Goal: Task Accomplishment & Management: Submit feedback/report problem

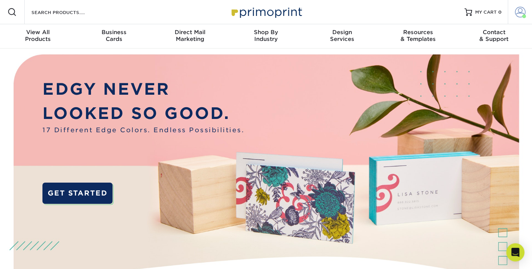
click at [522, 14] on span at bounding box center [520, 12] width 11 height 11
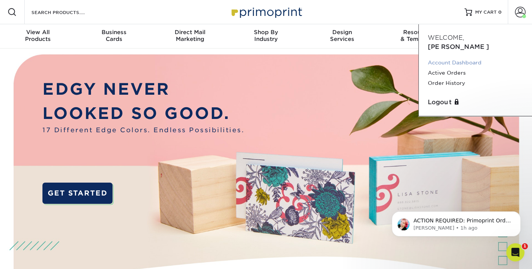
click at [471, 58] on link "Account Dashboard" at bounding box center [475, 63] width 95 height 10
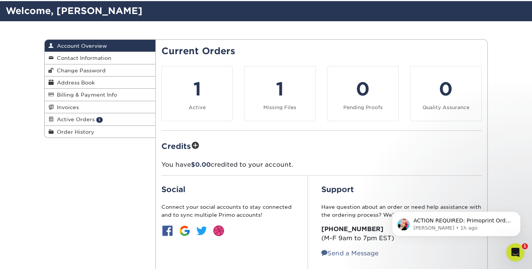
scroll to position [50, 0]
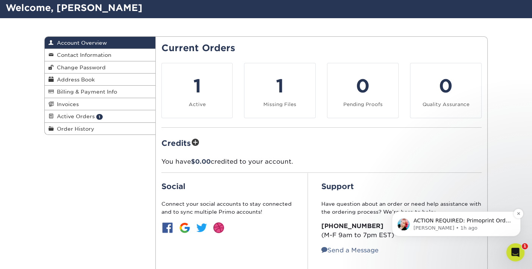
click at [448, 225] on p "Jenny • 1h ago" at bounding box center [463, 228] width 98 height 7
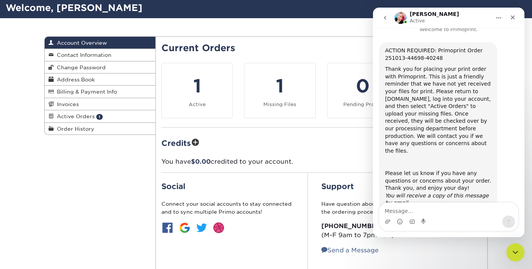
scroll to position [18, 0]
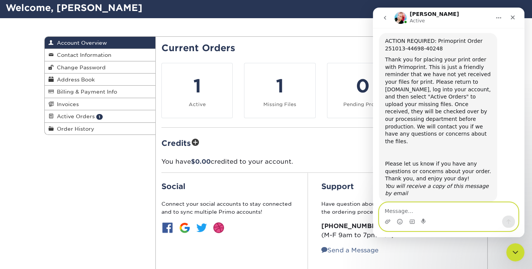
click at [406, 211] on textarea "Message…" at bounding box center [449, 209] width 139 height 13
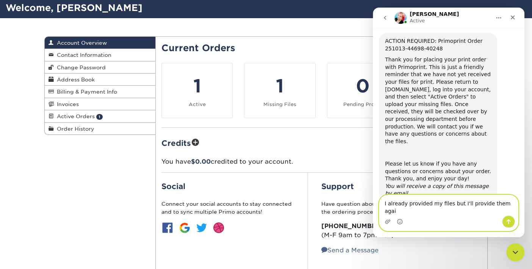
type textarea "I already provided my files but I'll provide them again"
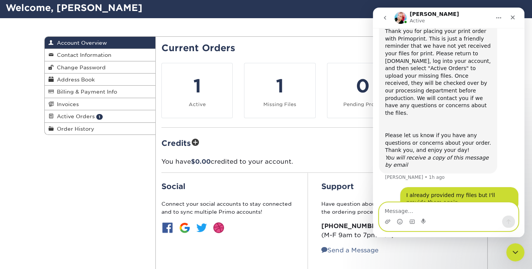
scroll to position [48, 0]
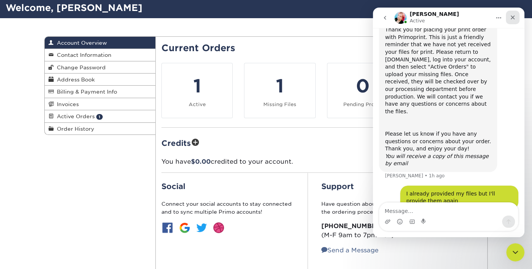
click at [515, 17] on icon "Close" at bounding box center [513, 17] width 6 height 6
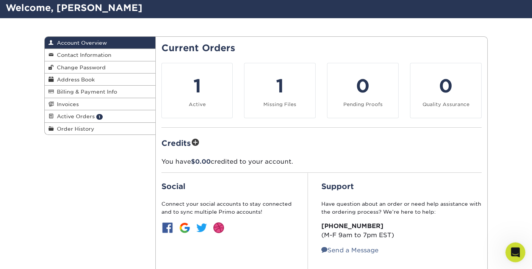
click at [515, 253] on icon "Open Intercom Messenger" at bounding box center [514, 251] width 13 height 13
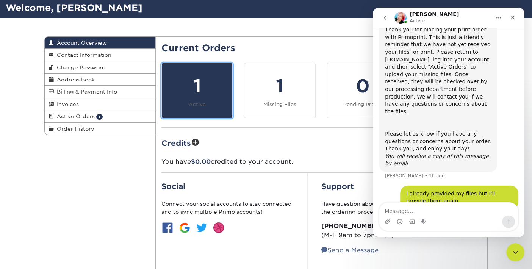
click at [198, 91] on div "1" at bounding box center [197, 85] width 62 height 27
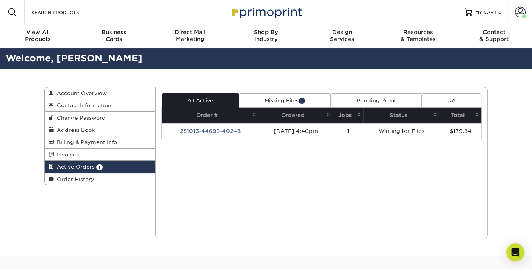
click at [294, 99] on link "Missing Files 1" at bounding box center [285, 100] width 92 height 14
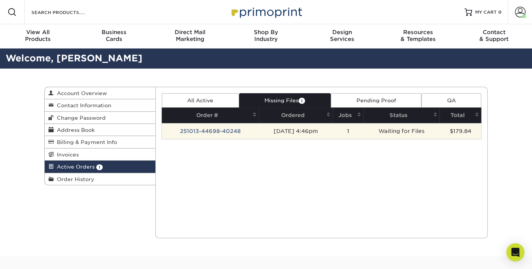
click at [237, 133] on td "251013-44698-40248" at bounding box center [210, 131] width 97 height 16
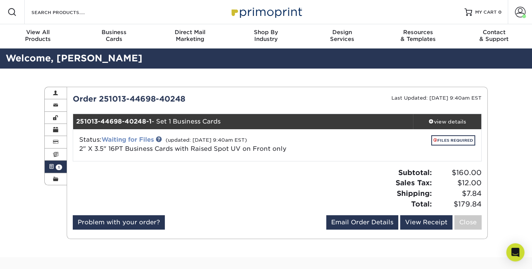
click at [138, 140] on link "Waiting for Files" at bounding box center [128, 139] width 52 height 7
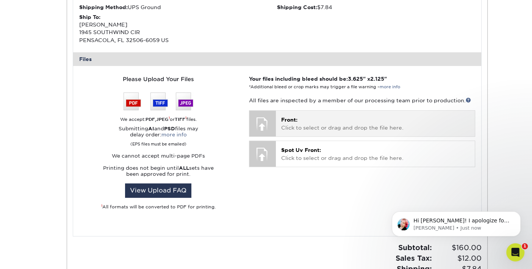
click at [297, 123] on p "Front: Click to select or drag and drop the file here." at bounding box center [375, 124] width 188 height 16
click at [348, 124] on p "Front: Click to select or drag and drop the file here." at bounding box center [375, 124] width 188 height 16
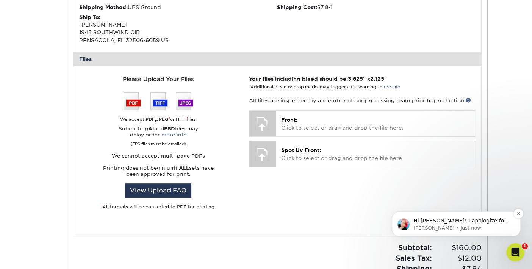
click at [459, 223] on span "Hi Daniel! I apologize for the additional step if the website didn't save them.…" at bounding box center [462, 236] width 96 height 36
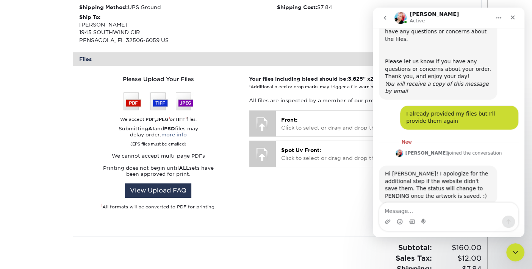
scroll to position [123, 0]
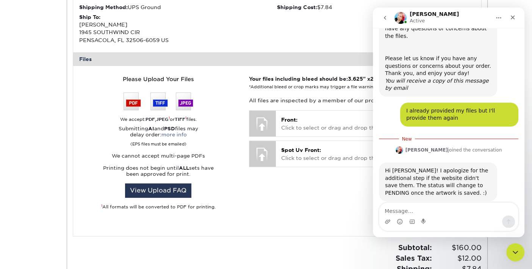
click at [317, 184] on div "Your files including bleed should be: 3.625 " x 2.125 " *Additional bleed or cr…" at bounding box center [362, 151] width 238 height 152
click at [515, 18] on icon "Close" at bounding box center [513, 17] width 6 height 6
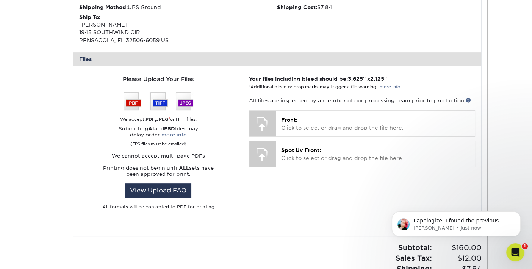
scroll to position [147, 0]
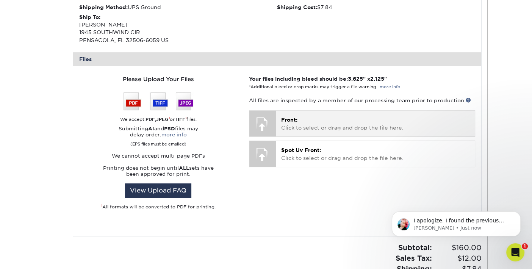
click at [314, 122] on p "Front: Click to select or drag and drop the file here." at bounding box center [375, 124] width 188 height 16
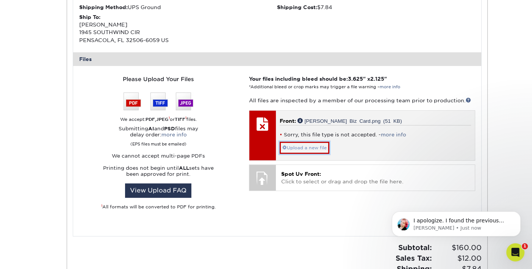
click at [308, 148] on link "Upload a new file" at bounding box center [305, 148] width 50 height 12
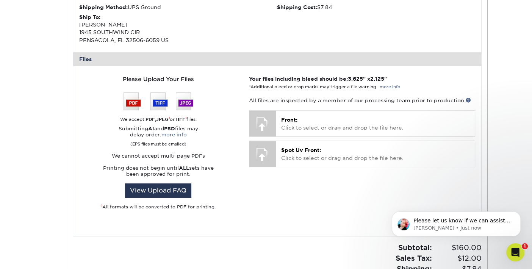
scroll to position [172, 0]
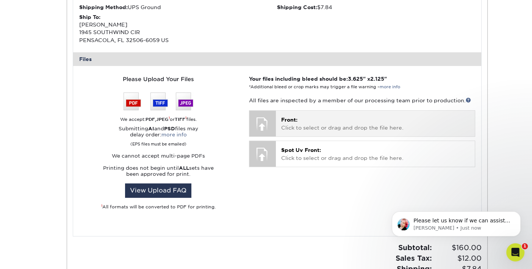
click at [316, 124] on p "Front: Click to select or drag and drop the file here." at bounding box center [375, 124] width 188 height 16
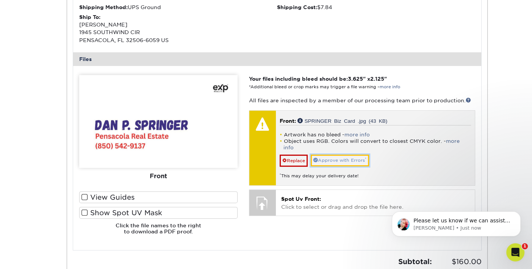
click at [347, 155] on link "Approve with Errors *" at bounding box center [340, 161] width 58 height 12
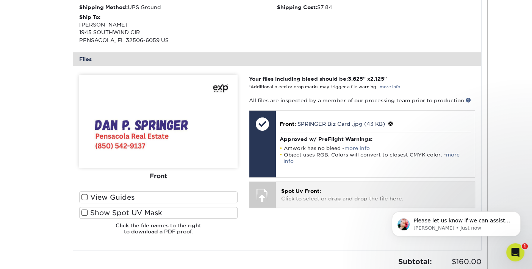
click at [320, 188] on p "Spot Uv Front: Click to select or drag and drop the file here." at bounding box center [375, 195] width 188 height 16
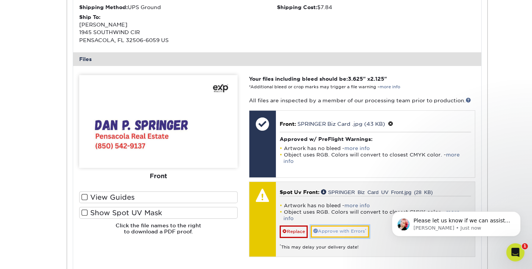
click at [341, 226] on link "Approve with Errors *" at bounding box center [340, 232] width 58 height 12
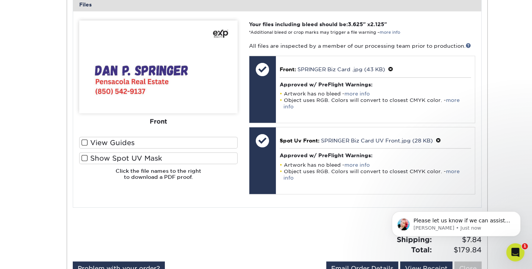
scroll to position [303, 0]
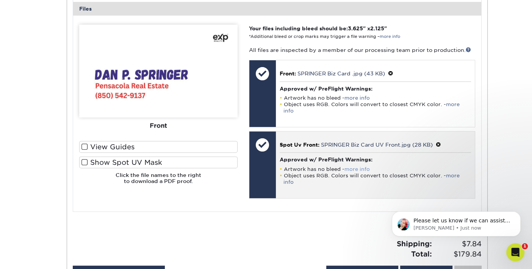
click at [356, 166] on link "more info" at bounding box center [357, 169] width 25 height 6
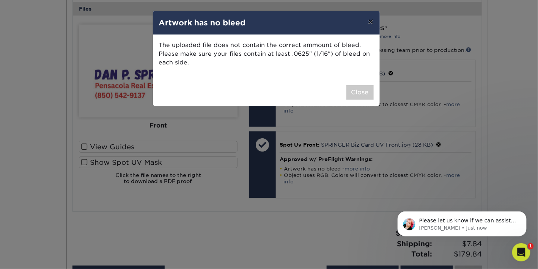
click at [372, 22] on button "×" at bounding box center [370, 21] width 17 height 21
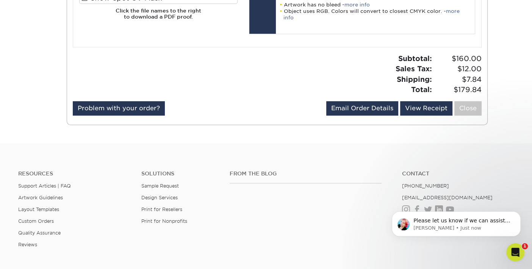
scroll to position [455, 0]
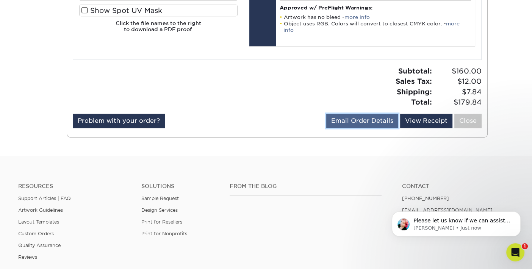
click at [366, 114] on link "Email Order Details" at bounding box center [362, 121] width 72 height 14
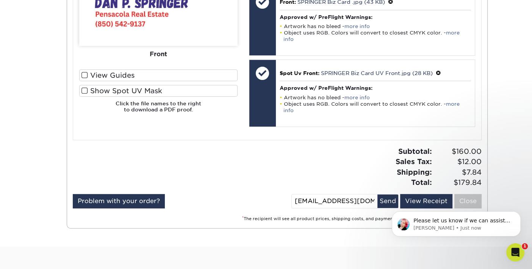
scroll to position [379, 0]
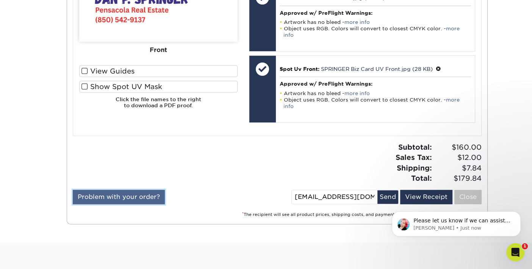
click at [132, 190] on link "Problem with your order?" at bounding box center [119, 197] width 92 height 14
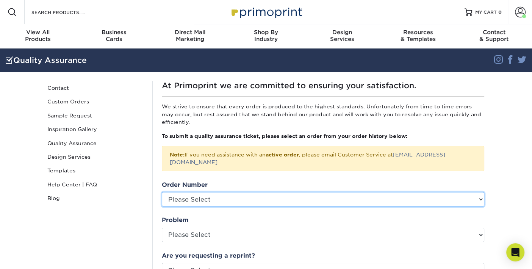
click at [481, 192] on select "Please Select 2534-11446-40248 24520-93615-40248" at bounding box center [323, 199] width 323 height 14
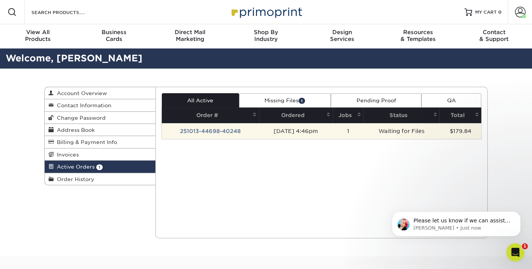
click at [262, 131] on td "[DATE] 4:46pm" at bounding box center [296, 131] width 74 height 16
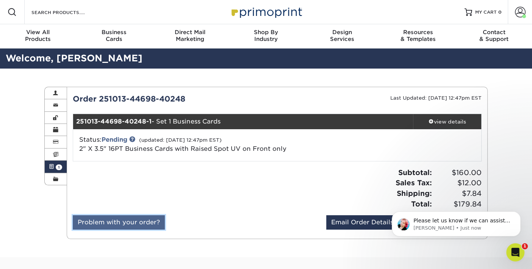
click at [132, 222] on link "Problem with your order?" at bounding box center [119, 222] width 92 height 14
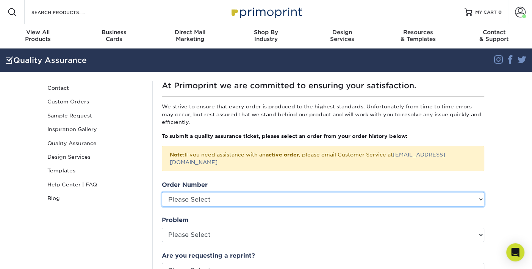
click at [479, 192] on select "Please Select 2534-11446-40248 24520-93615-40248" at bounding box center [323, 199] width 323 height 14
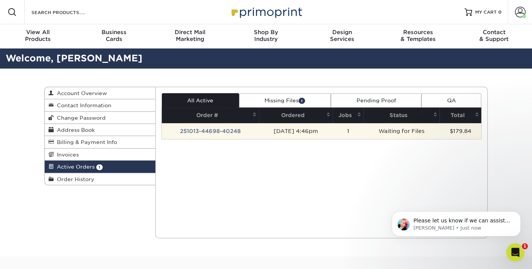
click at [294, 131] on td "10/13/2025 4:46pm" at bounding box center [296, 131] width 74 height 16
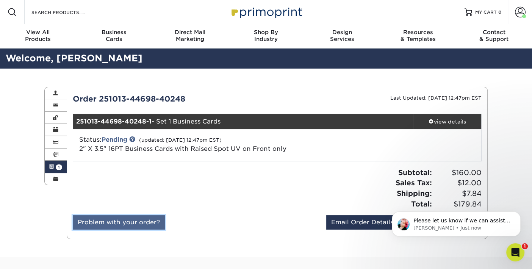
click at [140, 223] on link "Problem with your order?" at bounding box center [119, 222] width 92 height 14
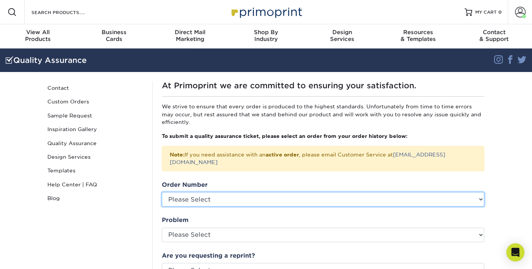
click at [479, 192] on select "Please Select 2534-11446-40248 24520-93615-40248" at bounding box center [323, 199] width 323 height 14
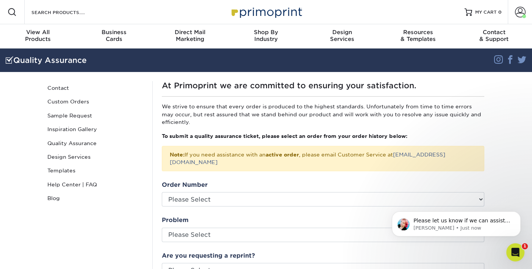
click at [507, 176] on section "Quality Assurance Instagram Facebook Twitter Quality Assurance Contact Custom O…" at bounding box center [266, 270] width 532 height 443
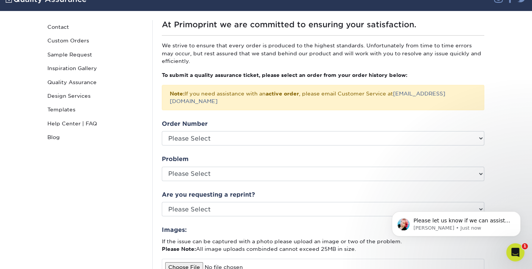
scroll to position [63, 0]
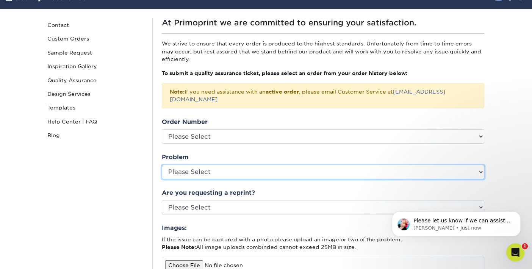
click at [482, 165] on select "Please Select Coating Missing Images Bindery Color Cutting Missing Hardware Shi…" at bounding box center [323, 172] width 323 height 14
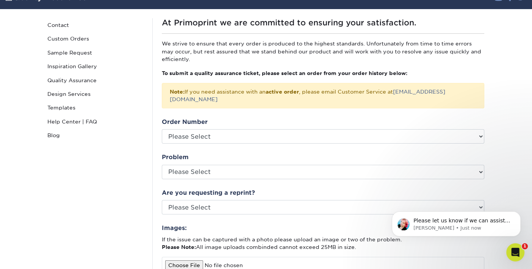
click at [510, 144] on section "Quality Assurance Instagram Facebook Twitter Quality Assurance Contact Custom O…" at bounding box center [266, 207] width 532 height 443
drag, startPoint x: 457, startPoint y: 91, endPoint x: 397, endPoint y: 96, distance: 60.1
click at [397, 96] on div "Note: If you need assistance with an active order , please email Customer Servi…" at bounding box center [323, 95] width 323 height 25
copy link "[EMAIL_ADDRESS][DOMAIN_NAME]"
